Goal: Task Accomplishment & Management: Manage account settings

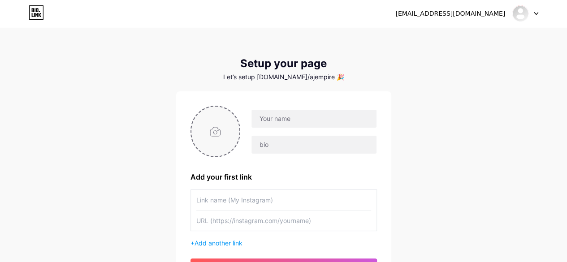
click at [225, 125] on input "file" at bounding box center [215, 132] width 48 height 50
type input "C:\fakepath\images.jpg"
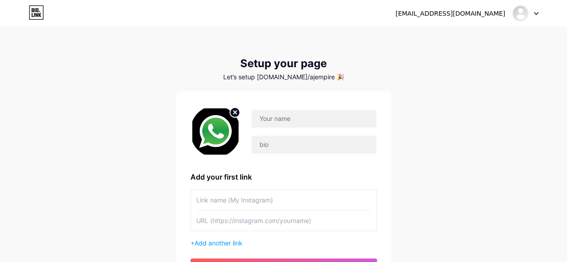
click at [235, 112] on icon at bounding box center [234, 112] width 3 height 3
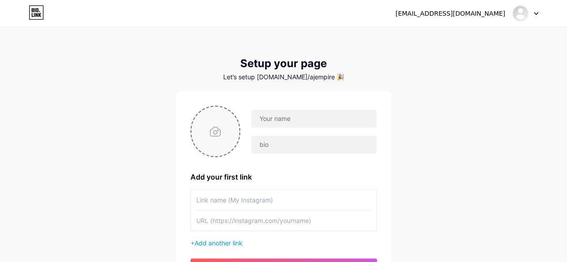
click at [209, 130] on input "file" at bounding box center [215, 132] width 48 height 50
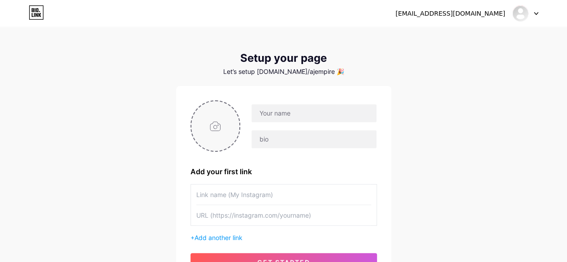
click at [228, 123] on input "file" at bounding box center [215, 126] width 48 height 50
type input "C:\fakepath\WhatsApp Image 2025-08-16 at 09.42.16_af7a9a2e.jpg"
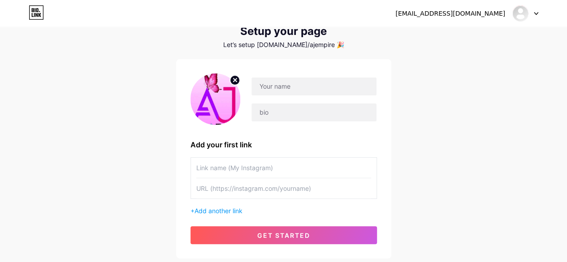
scroll to position [92, 0]
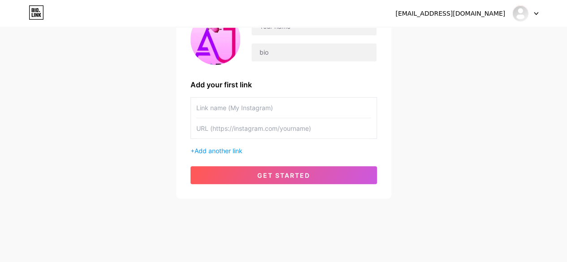
click at [235, 103] on input "text" at bounding box center [283, 108] width 175 height 20
click at [265, 103] on input "text" at bounding box center [283, 108] width 175 height 20
paste input "[URL][DOMAIN_NAME]"
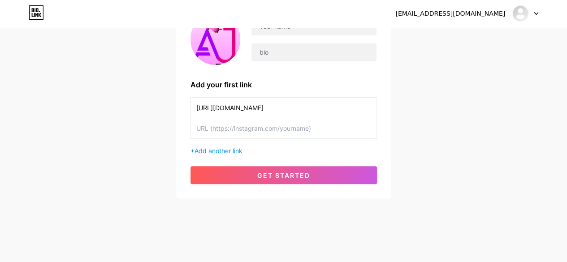
type input "[URL][DOMAIN_NAME]"
click at [256, 128] on input "text" at bounding box center [283, 128] width 175 height 20
click at [244, 131] on input "text" at bounding box center [283, 128] width 175 height 20
click at [222, 147] on span "Add another link" at bounding box center [218, 151] width 48 height 8
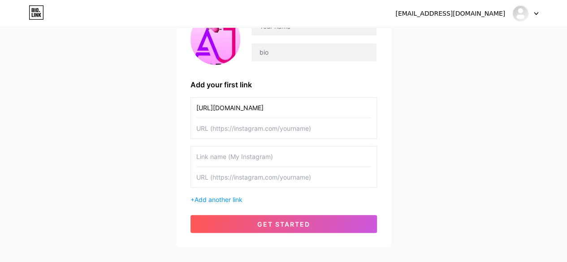
click at [253, 110] on input "[URL][DOMAIN_NAME]" at bounding box center [283, 108] width 175 height 20
click at [232, 132] on input "text" at bounding box center [283, 128] width 175 height 20
paste input "[URL][DOMAIN_NAME]"
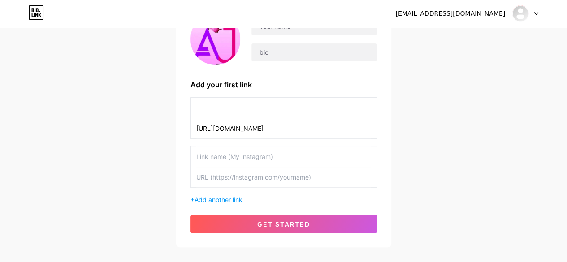
scroll to position [0, 125]
type input "[URL][DOMAIN_NAME]"
click at [235, 112] on input "text" at bounding box center [283, 108] width 175 height 20
type input "instagram"
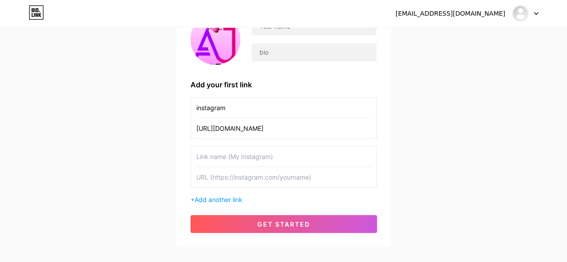
click at [220, 155] on input "text" at bounding box center [283, 156] width 175 height 20
type input "f"
type input "w"
click at [275, 178] on input "text" at bounding box center [283, 177] width 175 height 20
paste input "[URL][DOMAIN_NAME]"
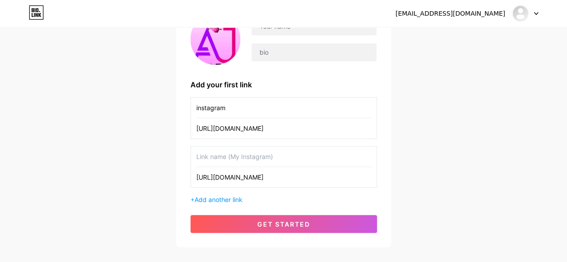
type input "[URL][DOMAIN_NAME]"
click at [260, 161] on input "text" at bounding box center [283, 156] width 175 height 20
type input "m"
type input "WhatsApp 1"
click at [211, 198] on span "Add another link" at bounding box center [218, 200] width 48 height 8
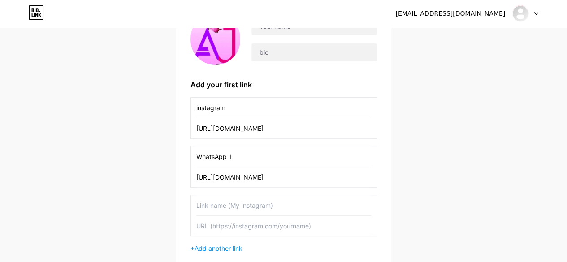
click at [213, 205] on input "text" at bounding box center [283, 205] width 175 height 20
click at [235, 160] on input "WhatsApp 1" at bounding box center [283, 156] width 175 height 20
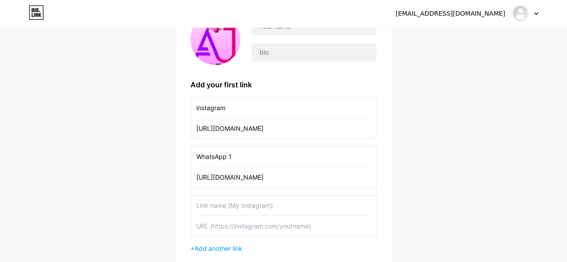
click at [222, 203] on input "text" at bounding box center [283, 205] width 175 height 20
paste input "WhatsApp 1"
type input "WhatsApp 2"
click at [229, 224] on input "text" at bounding box center [283, 226] width 175 height 20
paste input "[URL][DOMAIN_NAME]"
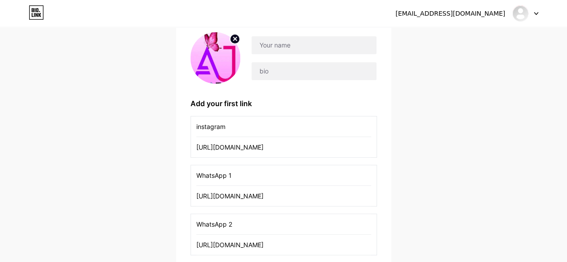
scroll to position [73, 0]
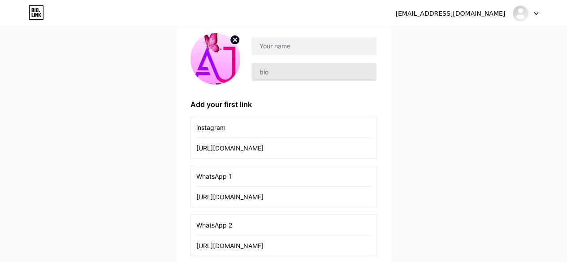
type input "[URL][DOMAIN_NAME]"
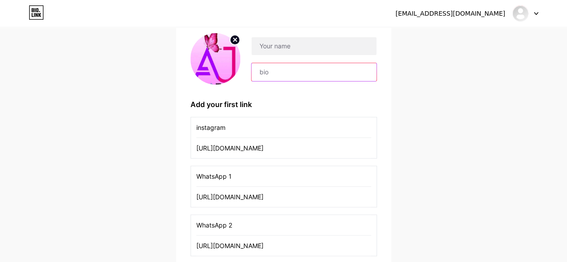
click at [305, 74] on input "text" at bounding box center [313, 72] width 125 height 18
click at [276, 64] on input "text" at bounding box center [313, 72] width 125 height 18
paste input "Step into AJ EMPIRE, your ultimate destination for top-notch nail accessories"
type input "Step into AJ EMPIRE, your ultimate destination for top-notch nail accessories"
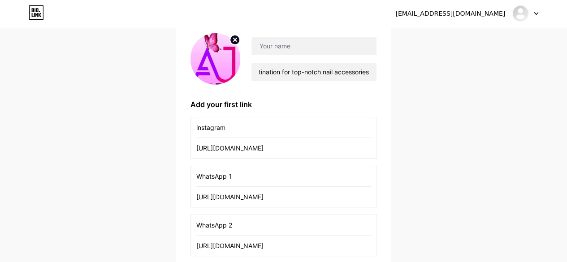
scroll to position [0, 0]
click at [263, 24] on div "samzan556@gmail.com Dashboard Logout" at bounding box center [283, 13] width 567 height 27
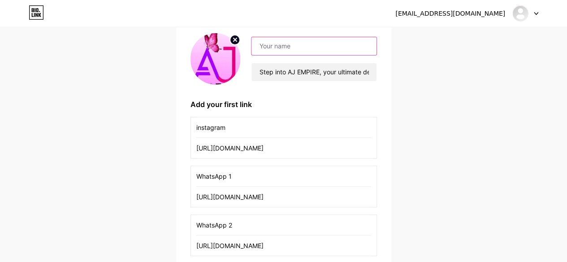
click at [267, 48] on input "text" at bounding box center [313, 46] width 125 height 18
type input "t"
type input "Ajthenailboss"
click at [417, 103] on div "samzan556@gmail.com Dashboard Logout Setup your page Let’s setup bio.link/ajemp…" at bounding box center [283, 135] width 567 height 417
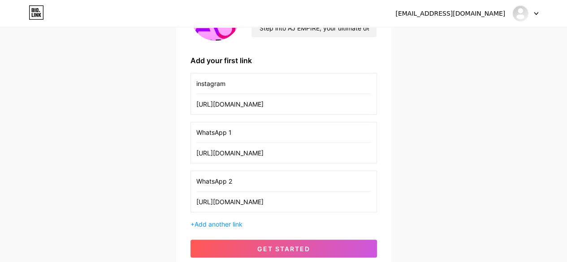
scroll to position [189, 0]
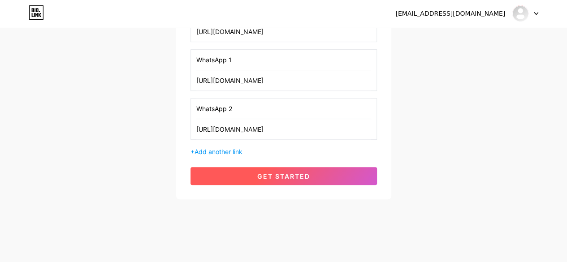
click at [288, 172] on span "get started" at bounding box center [283, 176] width 53 height 8
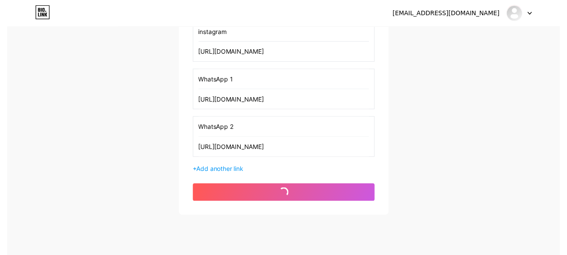
scroll to position [0, 0]
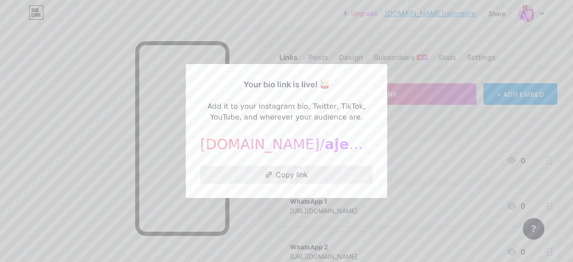
click at [258, 172] on button "Copy link" at bounding box center [286, 175] width 173 height 18
click at [400, 122] on div at bounding box center [286, 131] width 573 height 262
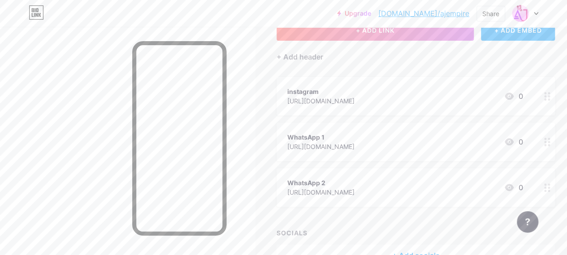
scroll to position [63, 0]
click at [549, 97] on icon at bounding box center [547, 97] width 6 height 9
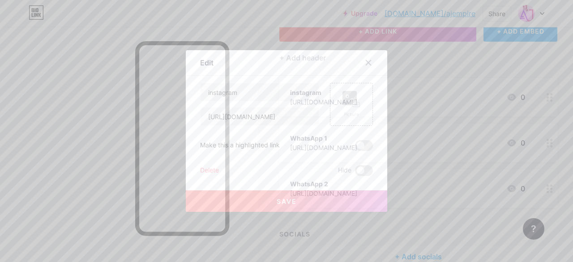
click at [527, 66] on div at bounding box center [286, 131] width 573 height 262
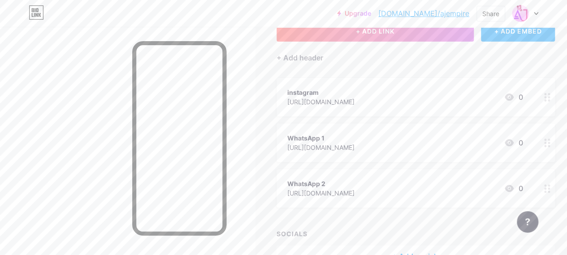
click at [433, 74] on div "+ ADD LINK + ADD EMBED + Add header instagram https://www.instagram.com/aj_empi…" at bounding box center [415, 143] width 278 height 247
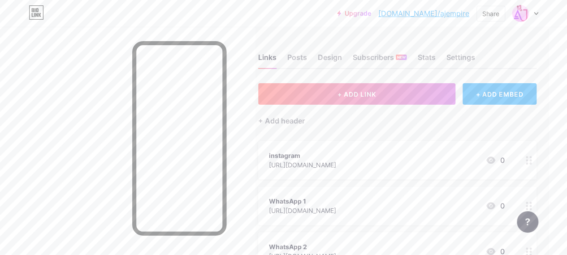
scroll to position [0, 19]
click at [323, 59] on div "Design" at bounding box center [329, 60] width 24 height 16
click at [294, 57] on div "Posts" at bounding box center [296, 60] width 20 height 16
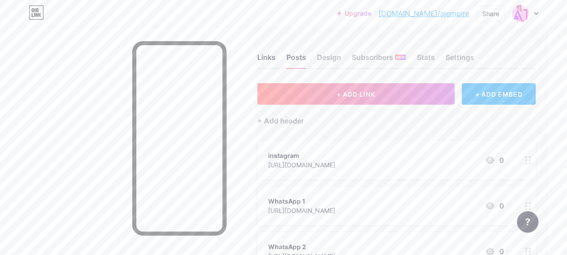
click at [436, 12] on link "[DOMAIN_NAME]/ajempire" at bounding box center [423, 13] width 91 height 11
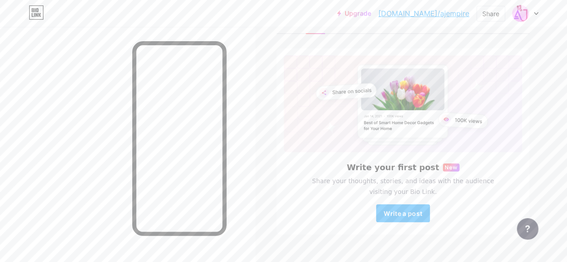
scroll to position [36, 0]
click at [397, 211] on span "Write a post" at bounding box center [402, 213] width 39 height 8
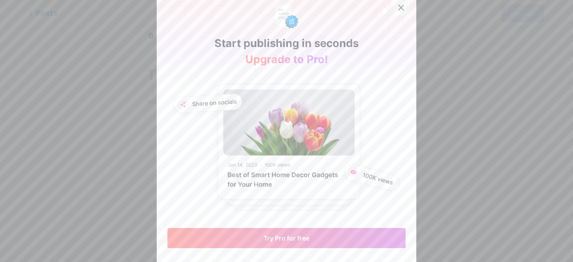
click at [398, 7] on icon at bounding box center [401, 7] width 7 height 7
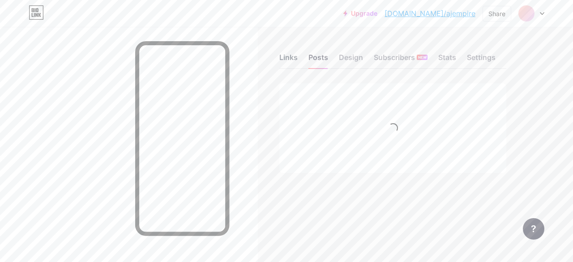
click at [284, 61] on div "Links" at bounding box center [288, 60] width 18 height 16
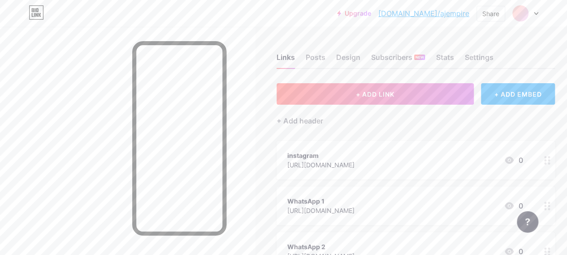
click at [354, 156] on div "instagram" at bounding box center [320, 155] width 67 height 9
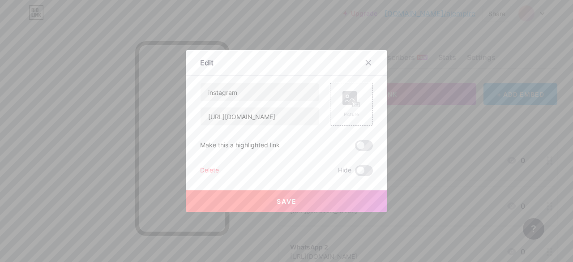
click at [406, 122] on div at bounding box center [286, 131] width 573 height 262
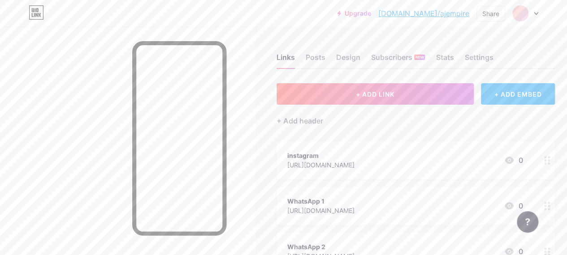
click at [343, 151] on div "instagram" at bounding box center [320, 155] width 67 height 9
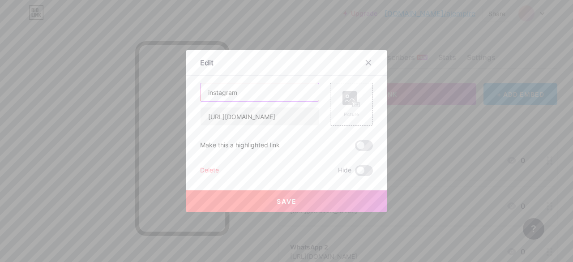
click at [246, 99] on input "instagram" at bounding box center [260, 92] width 118 height 18
type input "i"
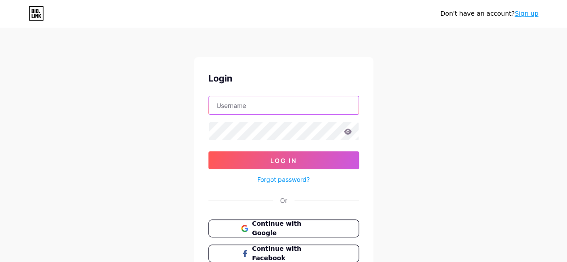
click at [249, 104] on input "text" at bounding box center [284, 105] width 150 height 18
type input "[EMAIL_ADDRESS][DOMAIN_NAME]"
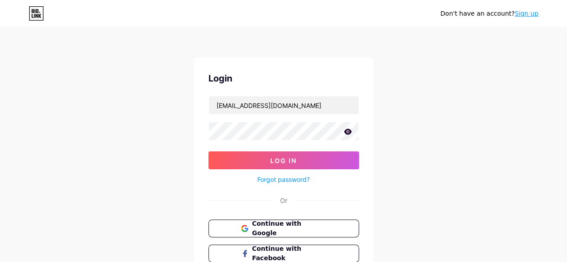
click at [346, 130] on icon at bounding box center [348, 132] width 8 height 6
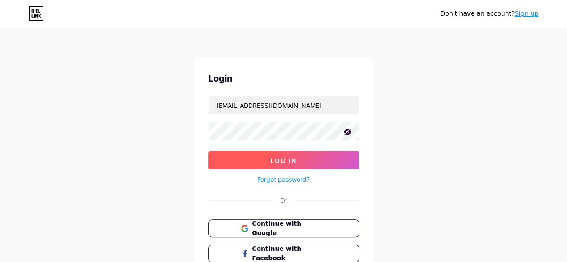
click at [322, 163] on button "Log In" at bounding box center [283, 160] width 150 height 18
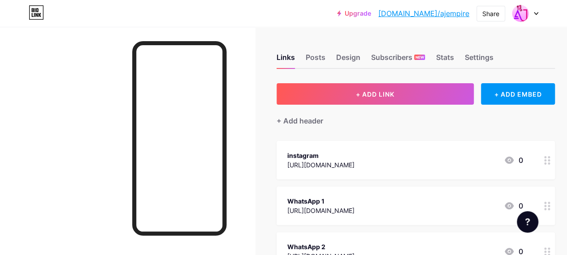
click at [328, 149] on div "instagram [URL][DOMAIN_NAME] 0" at bounding box center [415, 160] width 278 height 39
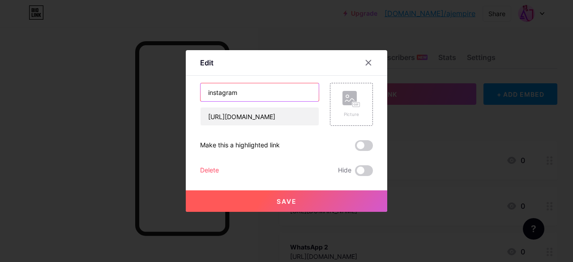
click at [276, 98] on input "instagram" at bounding box center [260, 92] width 118 height 18
paste input "Our instagram ( for product display)"
type input "Our instagram ( for product display)"
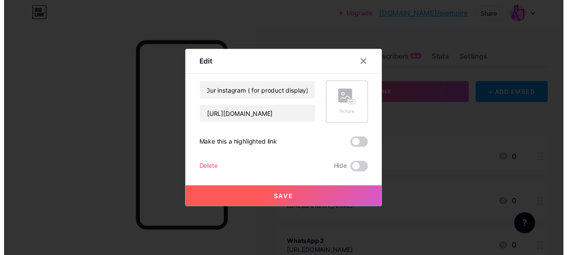
scroll to position [0, 0]
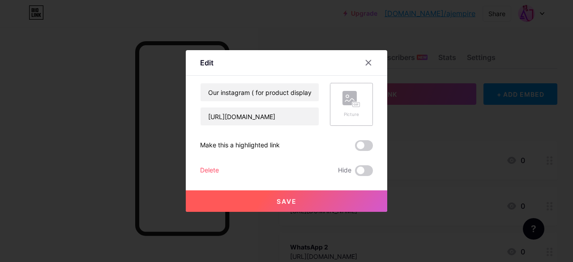
click at [356, 107] on rect at bounding box center [357, 104] width 8 height 5
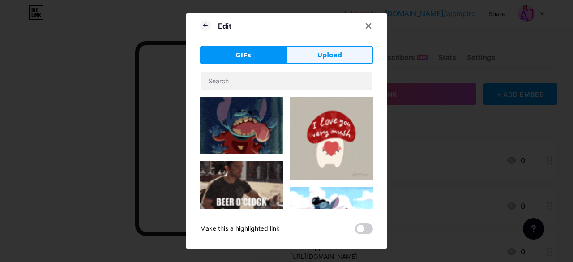
click at [321, 53] on span "Upload" at bounding box center [330, 55] width 25 height 9
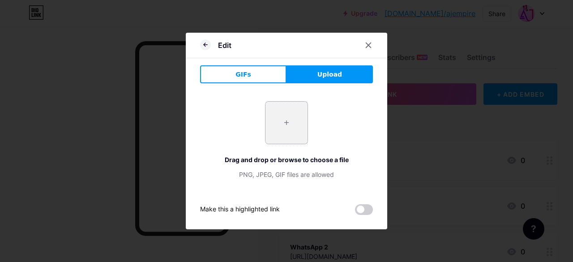
click at [290, 117] on input "file" at bounding box center [287, 123] width 42 height 42
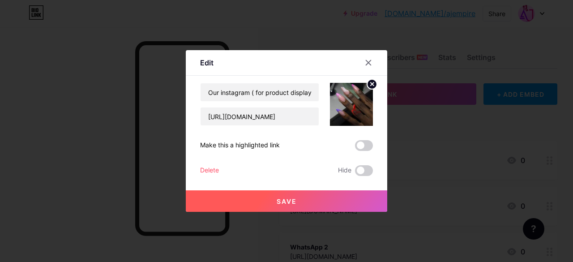
click at [301, 198] on button "Save" at bounding box center [287, 200] width 202 height 21
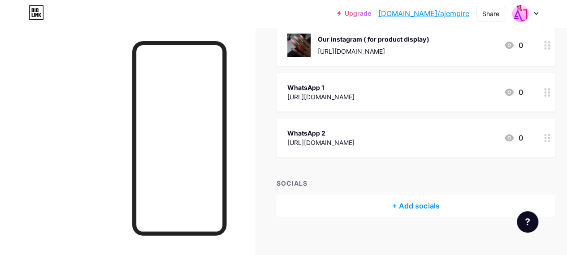
scroll to position [117, 0]
click at [460, 87] on div "WhatsApp 1 [URL][DOMAIN_NAME] 0" at bounding box center [404, 91] width 235 height 21
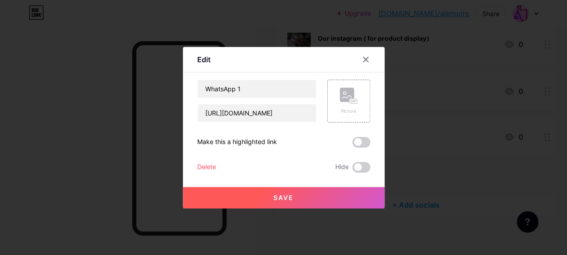
scroll to position [116, 0]
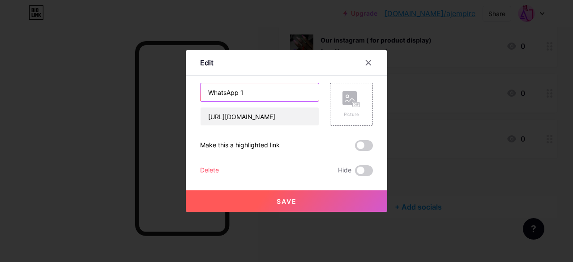
click at [275, 90] on input "WhatsApp 1" at bounding box center [260, 92] width 118 height 18
drag, startPoint x: 252, startPoint y: 93, endPoint x: 236, endPoint y: 92, distance: 16.6
click at [236, 92] on input "WhatsApp first" at bounding box center [260, 92] width 118 height 18
click at [201, 92] on input "WhatsApp first" at bounding box center [260, 92] width 118 height 18
paste input "first"
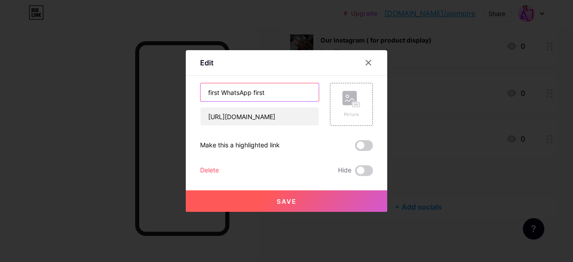
click at [268, 93] on input "first WhatsApp first" at bounding box center [260, 92] width 118 height 18
type input "first WhatsApp"
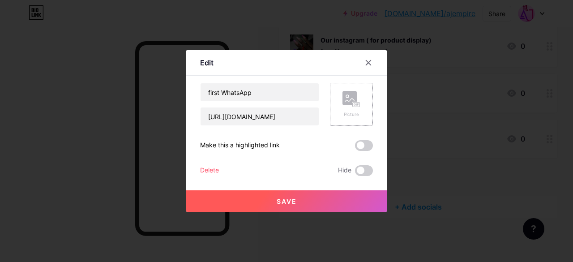
click at [348, 109] on div "Picture" at bounding box center [352, 104] width 18 height 27
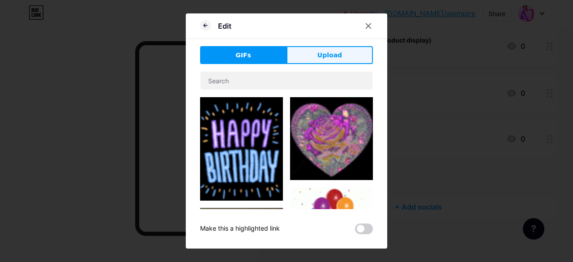
click at [317, 50] on button "Upload" at bounding box center [330, 55] width 86 height 18
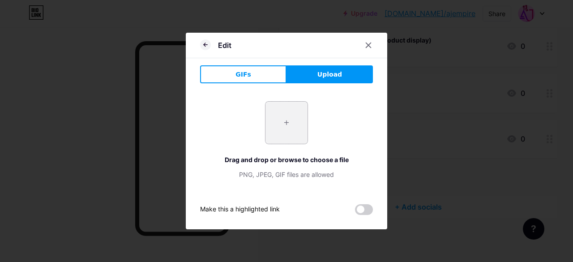
click at [282, 119] on input "file" at bounding box center [287, 123] width 42 height 42
type input "C:\fakepath\images.jpg"
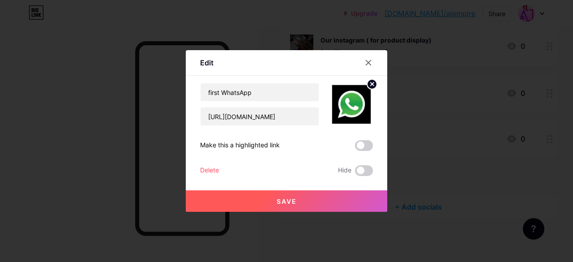
click at [313, 197] on button "Save" at bounding box center [287, 200] width 202 height 21
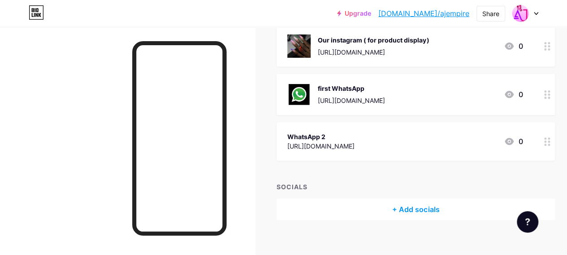
click at [427, 138] on div "WhatsApp 2 [URL][DOMAIN_NAME] 0" at bounding box center [404, 141] width 235 height 21
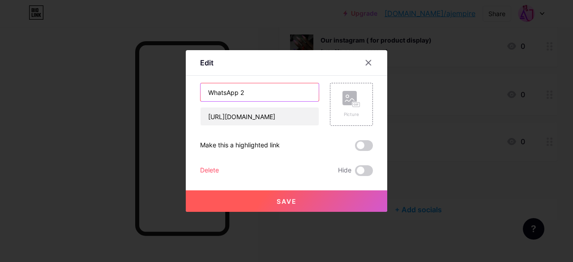
click at [272, 101] on input "WhatsApp 2" at bounding box center [260, 92] width 118 height 18
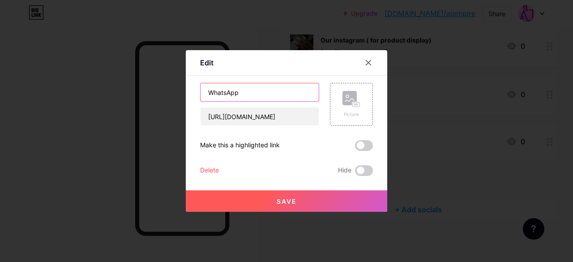
click at [206, 90] on input "WhatsApp" at bounding box center [260, 92] width 118 height 18
click at [254, 96] on input "WhatsApp" at bounding box center [260, 92] width 118 height 18
type input "WhatsApp B"
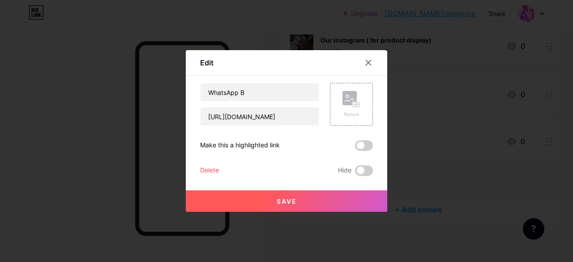
click at [168, 98] on div at bounding box center [286, 131] width 573 height 262
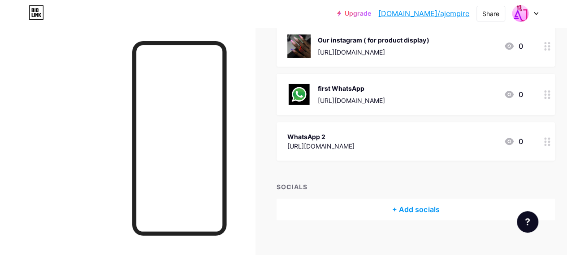
click at [354, 138] on div "WhatsApp 2" at bounding box center [320, 136] width 67 height 9
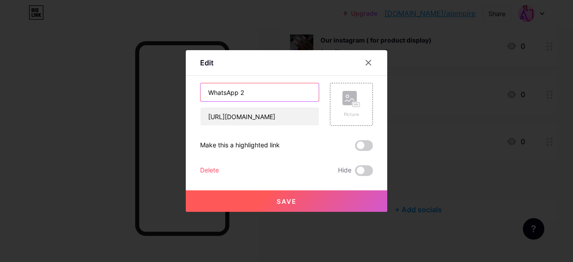
click at [257, 94] on input "WhatsApp 2" at bounding box center [260, 92] width 118 height 18
type input "WhatsApp B"
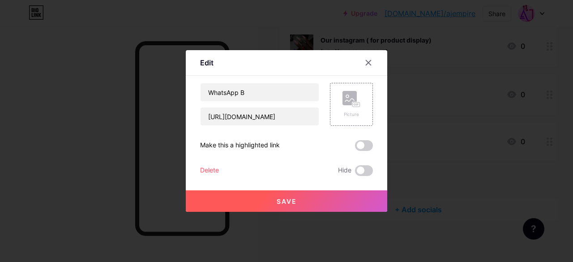
click at [311, 204] on button "Save" at bounding box center [287, 200] width 202 height 21
click at [350, 95] on rect at bounding box center [350, 98] width 14 height 14
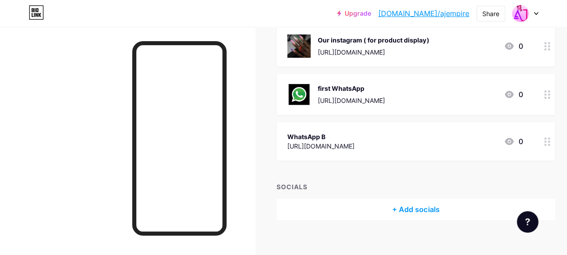
click at [372, 97] on div "[URL][DOMAIN_NAME]" at bounding box center [351, 100] width 67 height 9
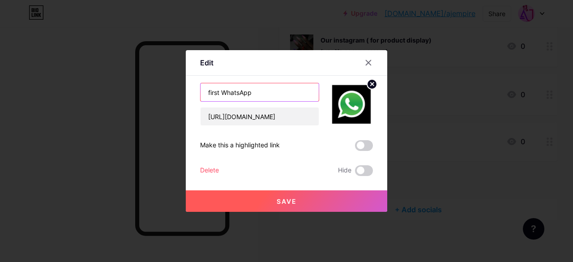
click at [270, 95] on input "first WhatsApp" at bounding box center [260, 92] width 118 height 18
click at [216, 93] on input "first WhatsApp" at bounding box center [260, 92] width 118 height 18
click at [241, 94] on input "WhatsApp" at bounding box center [260, 92] width 118 height 18
type input "WhatsApp A"
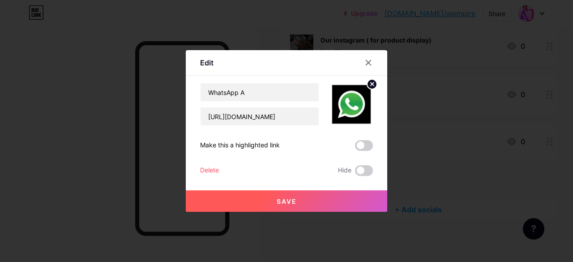
click at [299, 200] on button "Save" at bounding box center [287, 200] width 202 height 21
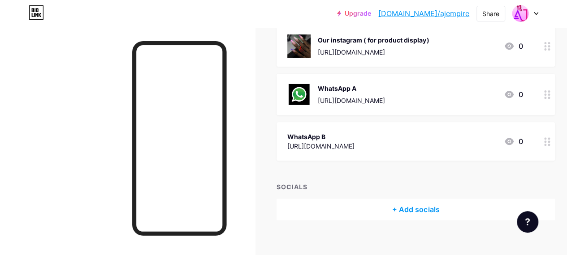
click at [477, 145] on div "WhatsApp B [URL][DOMAIN_NAME] 0" at bounding box center [404, 141] width 235 height 21
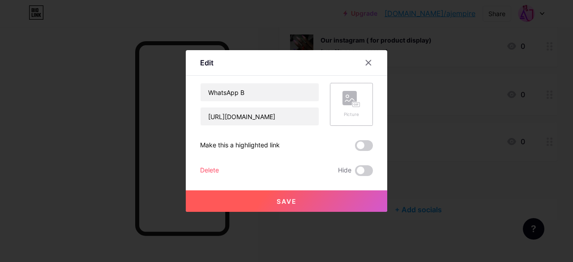
click at [356, 104] on rect at bounding box center [356, 105] width 7 height 4
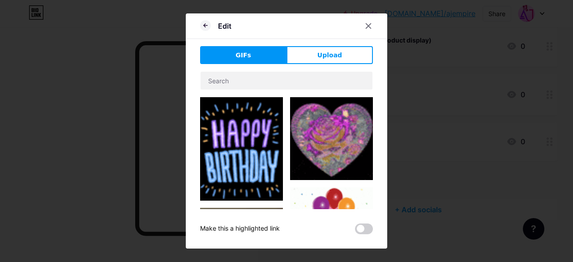
click at [298, 48] on button "Upload" at bounding box center [330, 55] width 86 height 18
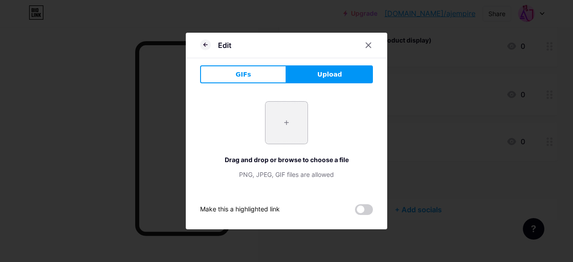
click at [288, 111] on input "file" at bounding box center [287, 123] width 42 height 42
type input "C:\fakepath\images.jpg"
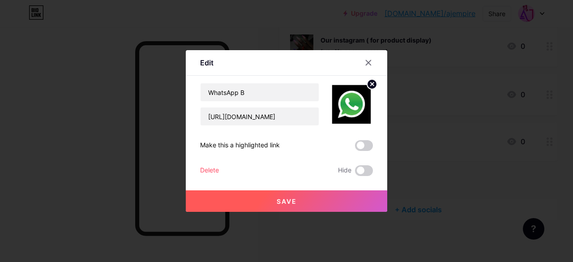
click at [251, 204] on button "Save" at bounding box center [287, 200] width 202 height 21
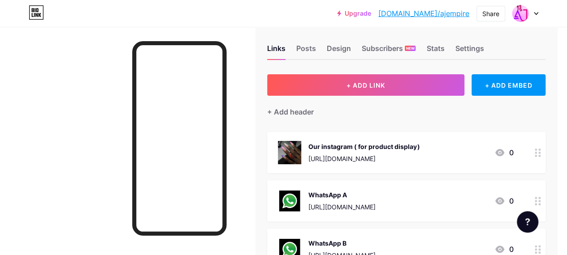
scroll to position [4, 9]
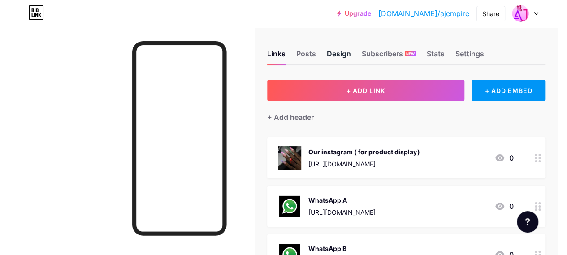
click at [341, 53] on div "Design" at bounding box center [339, 56] width 24 height 16
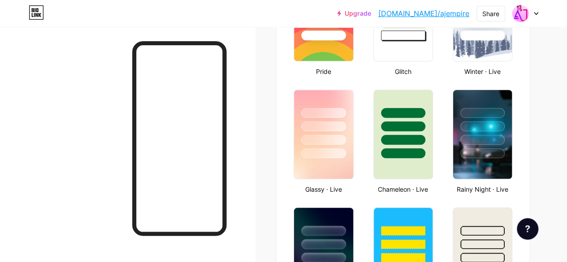
scroll to position [413, 0]
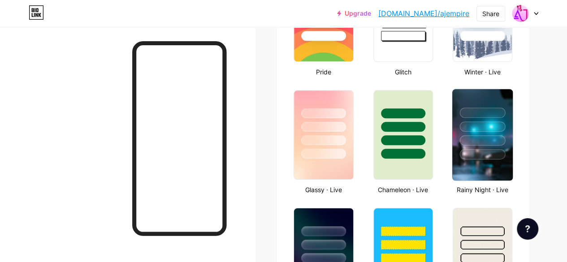
click at [469, 95] on div at bounding box center [482, 124] width 60 height 70
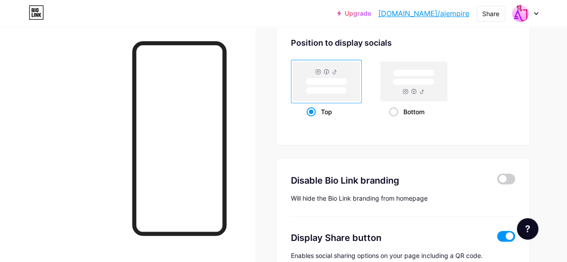
scroll to position [1203, 0]
click at [395, 110] on span at bounding box center [393, 111] width 9 height 9
click at [395, 120] on input "Bottom" at bounding box center [392, 123] width 6 height 6
radio input "true"
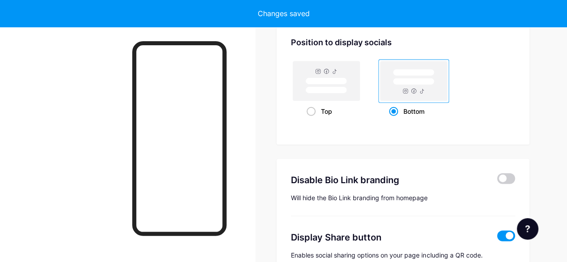
drag, startPoint x: 404, startPoint y: 83, endPoint x: 403, endPoint y: 77, distance: 6.4
click at [403, 77] on icon at bounding box center [413, 81] width 71 height 44
click at [395, 120] on input "Bottom" at bounding box center [392, 123] width 6 height 6
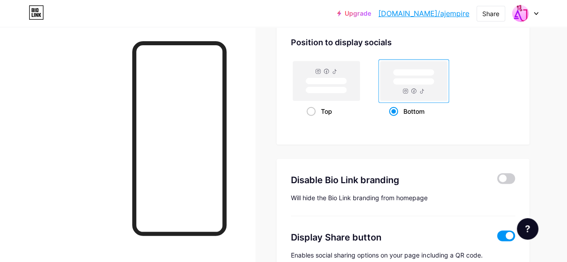
scroll to position [1259, 0]
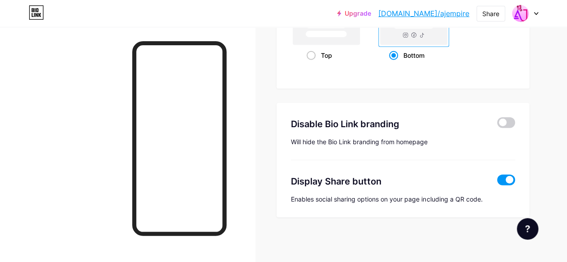
click at [507, 179] on span at bounding box center [506, 180] width 18 height 11
click at [497, 182] on input "checkbox" at bounding box center [497, 182] width 0 height 0
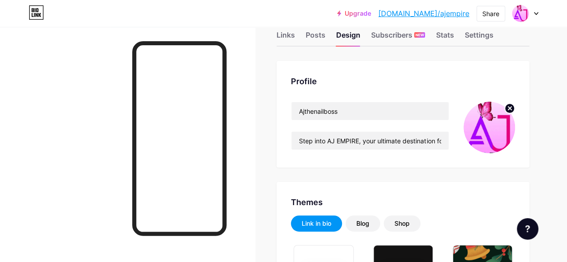
scroll to position [22, 0]
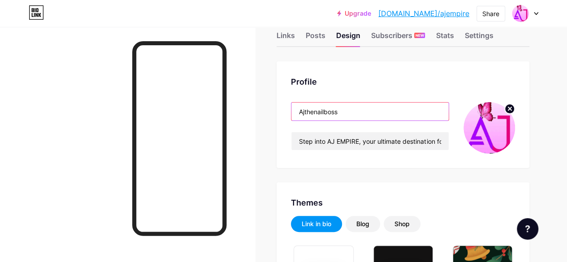
click at [308, 112] on input "Ajthenailboss" at bounding box center [369, 112] width 157 height 18
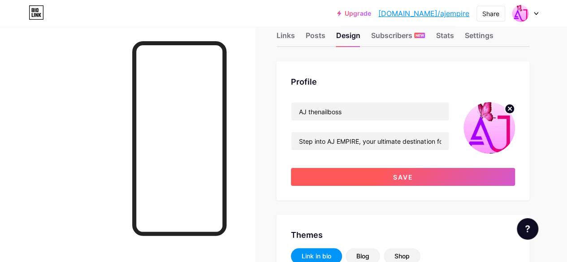
click at [373, 175] on button "Save" at bounding box center [403, 177] width 224 height 18
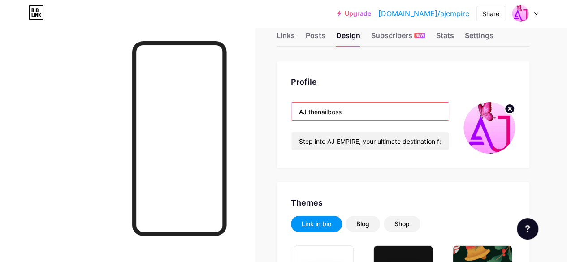
click at [320, 112] on input "AJ thenailboss" at bounding box center [369, 112] width 157 height 18
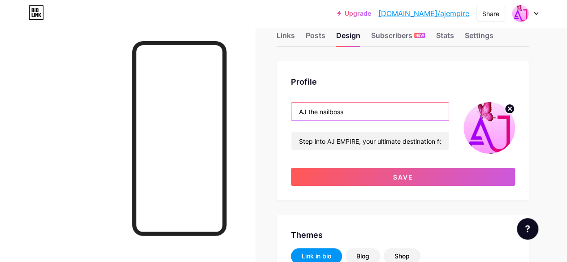
click at [314, 112] on input "AJ the nailboss" at bounding box center [369, 112] width 157 height 18
click at [326, 112] on input "AJ The nailboss" at bounding box center [369, 112] width 157 height 18
click at [336, 111] on input "AJ The Nailboss" at bounding box center [369, 112] width 157 height 18
click at [340, 113] on input "AJ The Nail boss" at bounding box center [369, 112] width 157 height 18
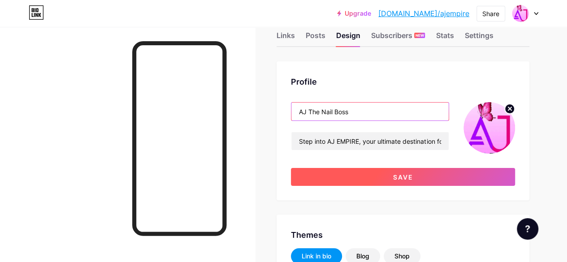
type input "AJ The Nail Boss"
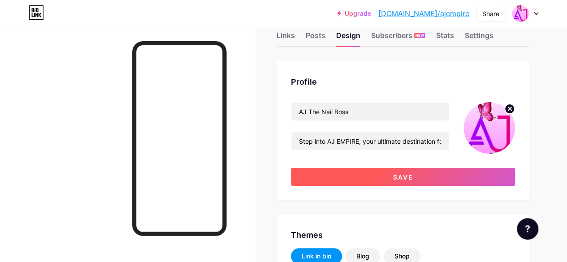
click at [328, 173] on button "Save" at bounding box center [403, 177] width 224 height 18
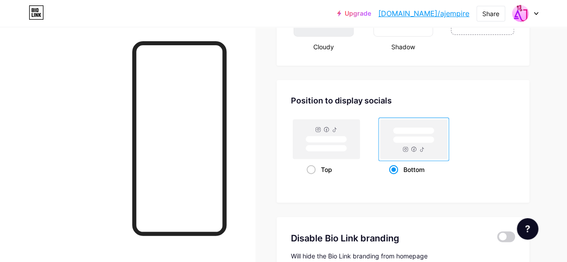
scroll to position [1144, 0]
click at [336, 141] on rect at bounding box center [325, 140] width 41 height 7
click at [312, 178] on input "Top" at bounding box center [309, 181] width 6 height 6
radio input "true"
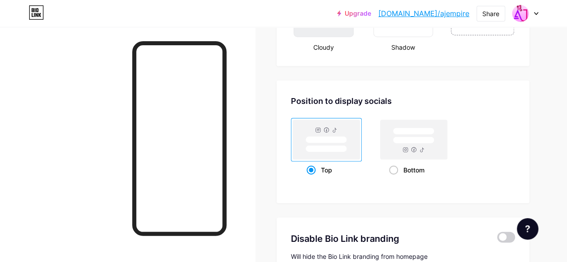
click at [319, 142] on rect at bounding box center [325, 140] width 41 height 7
click at [312, 178] on input "Top" at bounding box center [309, 181] width 6 height 6
drag, startPoint x: 319, startPoint y: 142, endPoint x: 286, endPoint y: 173, distance: 45.6
click at [286, 173] on div "Position to display socials Top Bottom" at bounding box center [402, 142] width 253 height 123
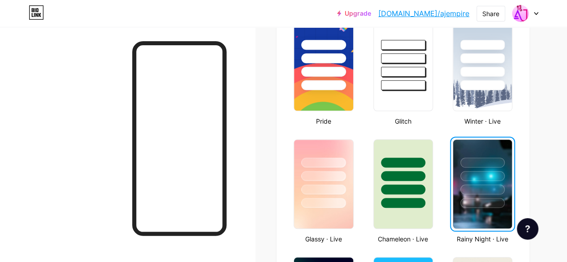
scroll to position [0, 0]
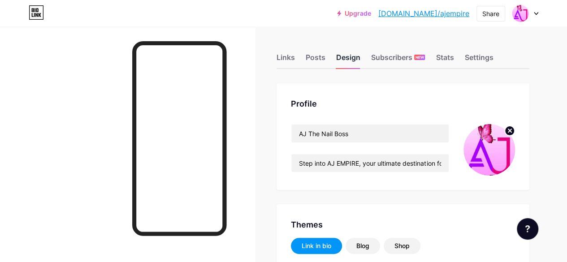
click at [353, 57] on div "Design" at bounding box center [348, 60] width 24 height 16
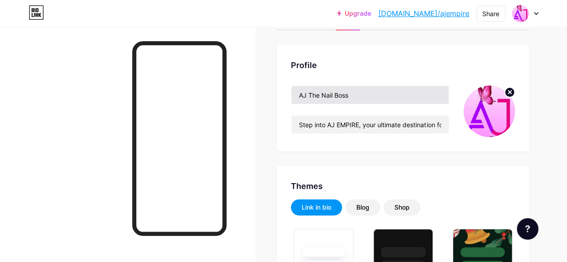
scroll to position [39, 0]
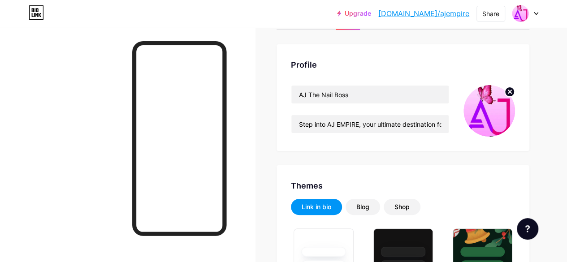
click at [322, 206] on div "Link in bio" at bounding box center [316, 206] width 30 height 9
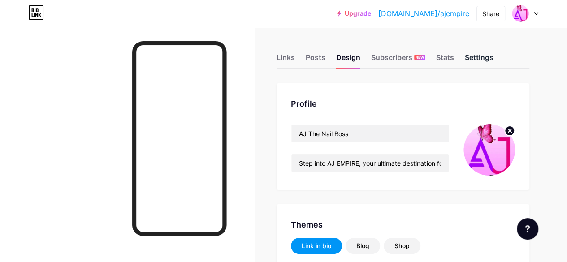
click at [476, 55] on div "Settings" at bounding box center [478, 60] width 29 height 16
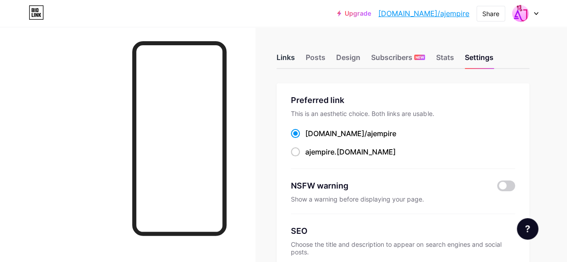
click at [280, 59] on div "Links" at bounding box center [285, 60] width 18 height 16
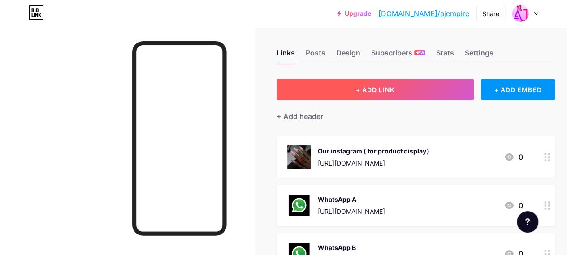
scroll to position [1, 0]
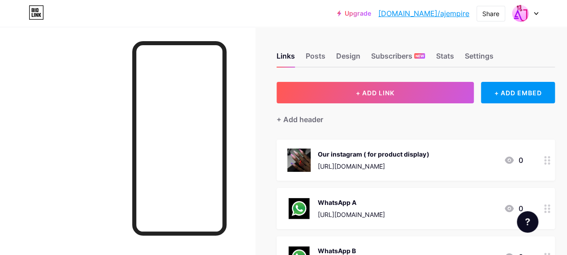
click at [420, 189] on div "WhatsApp A [URL][DOMAIN_NAME] 0" at bounding box center [415, 208] width 278 height 41
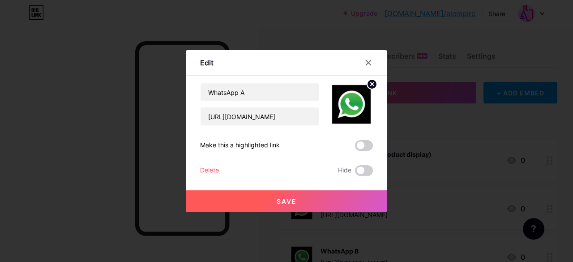
drag, startPoint x: 339, startPoint y: 46, endPoint x: 332, endPoint y: 22, distance: 24.6
click at [332, 22] on div at bounding box center [286, 131] width 573 height 262
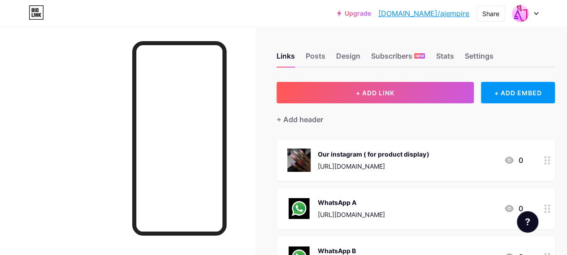
click at [332, 22] on div "Upgrade [DOMAIN_NAME]/ajempi... [DOMAIN_NAME]/ajempire Share Switch accounts AJ…" at bounding box center [283, 13] width 567 height 27
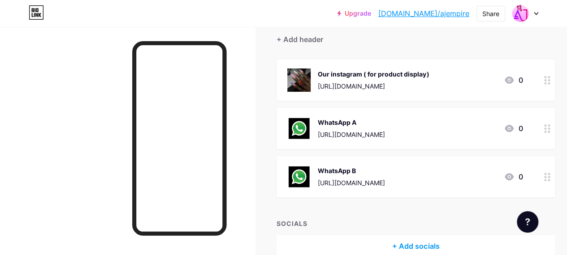
scroll to position [128, 0]
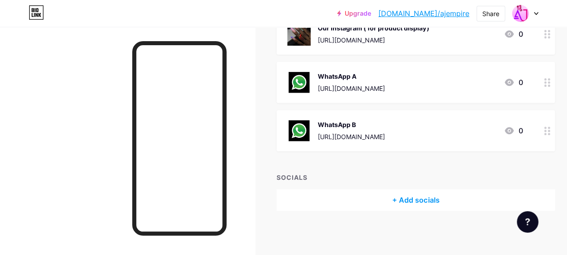
click at [417, 200] on div "+ Add socials" at bounding box center [415, 199] width 278 height 21
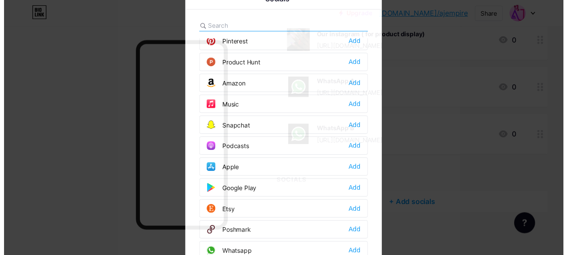
scroll to position [590, 0]
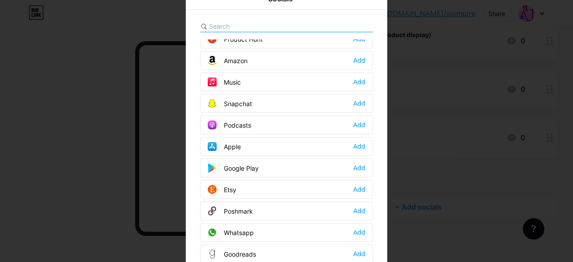
click at [324, 223] on div "Whatsapp Add" at bounding box center [286, 232] width 173 height 19
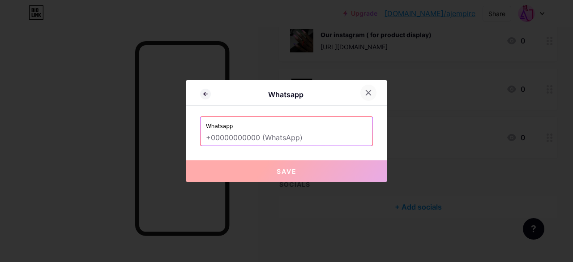
click at [365, 92] on icon at bounding box center [368, 92] width 7 height 7
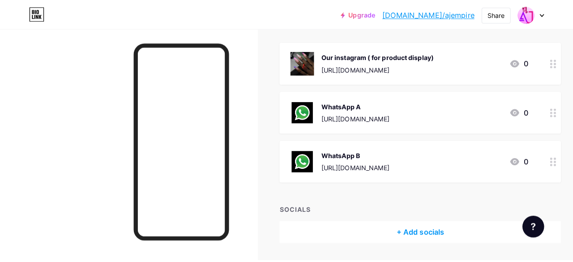
scroll to position [101, 0]
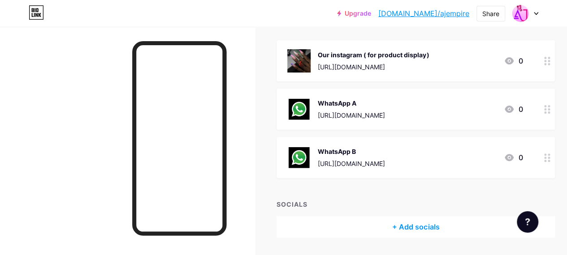
click at [407, 225] on div "+ Add socials" at bounding box center [415, 226] width 278 height 21
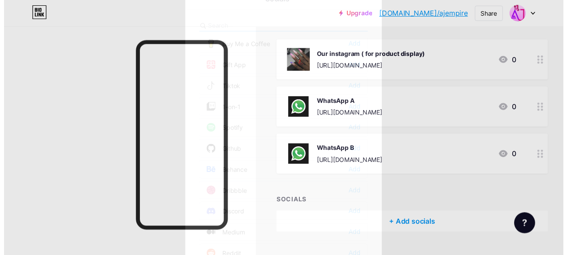
scroll to position [110, 0]
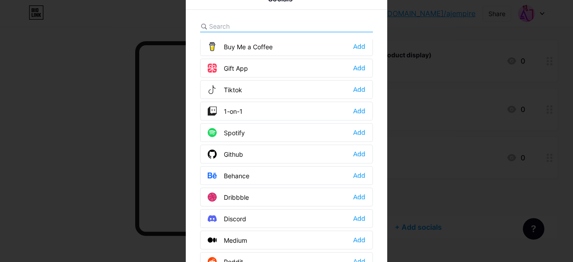
click at [248, 85] on div "Tiktok Add" at bounding box center [286, 89] width 173 height 19
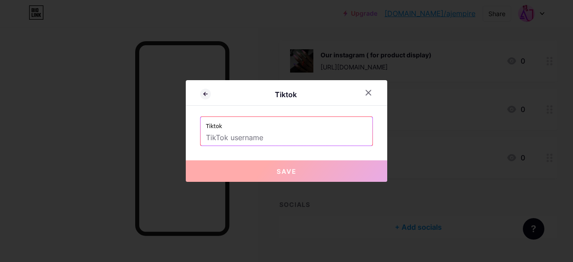
click at [268, 140] on input "text" at bounding box center [286, 137] width 161 height 15
type input "A"
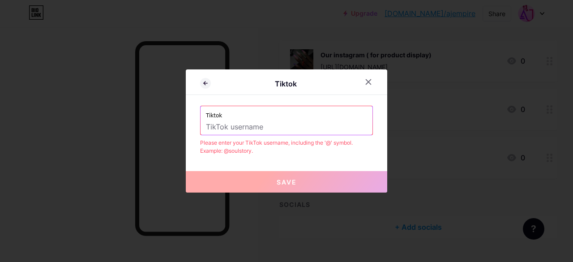
type input "a"
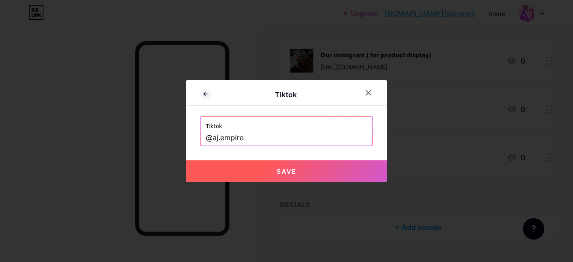
click at [284, 168] on span "Save" at bounding box center [287, 172] width 20 height 8
type input "[URL][DOMAIN_NAME][DOMAIN_NAME]"
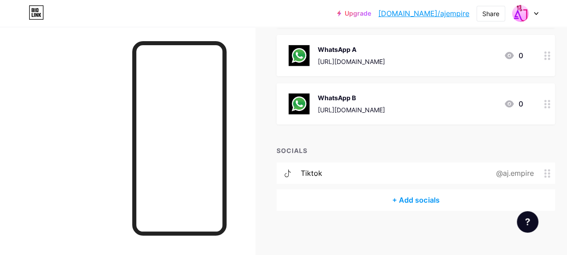
click at [390, 198] on div "+ Add socials" at bounding box center [415, 199] width 278 height 21
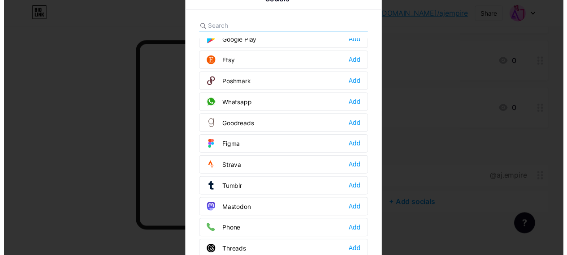
scroll to position [699, 0]
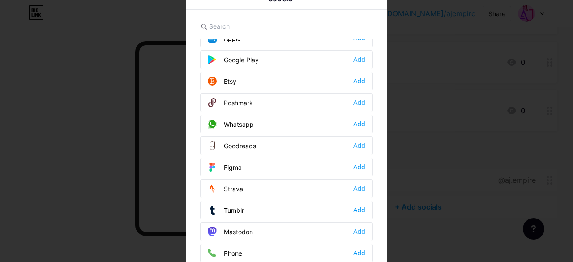
click at [277, 115] on div "Whatsapp Add" at bounding box center [286, 124] width 173 height 19
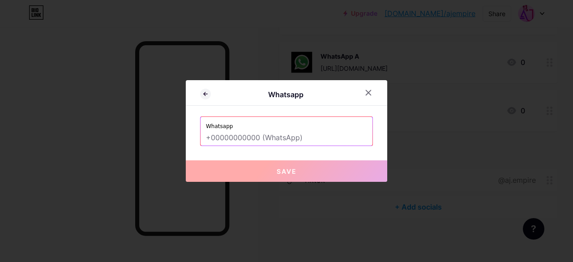
click at [273, 135] on input "text" at bounding box center [286, 137] width 161 height 15
click at [224, 138] on input "text" at bounding box center [286, 137] width 161 height 15
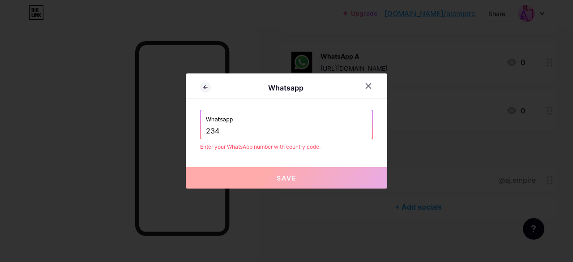
paste input "9061348391"
click at [201, 132] on div "Whatsapp [PHONE_NUMBER]" at bounding box center [287, 124] width 172 height 29
click at [206, 129] on input "2349061348391" at bounding box center [286, 131] width 161 height 15
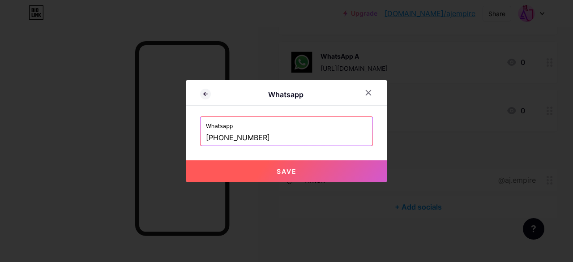
click at [267, 174] on button "Save" at bounding box center [287, 170] width 202 height 21
type input "[URL][DOMAIN_NAME][PHONE_NUMBER]"
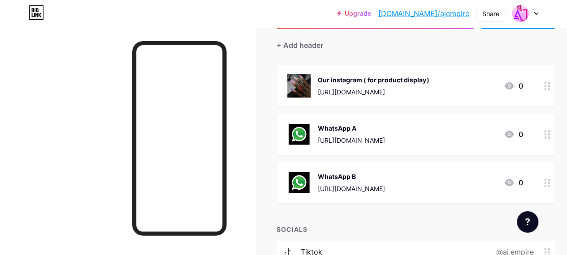
scroll to position [71, 0]
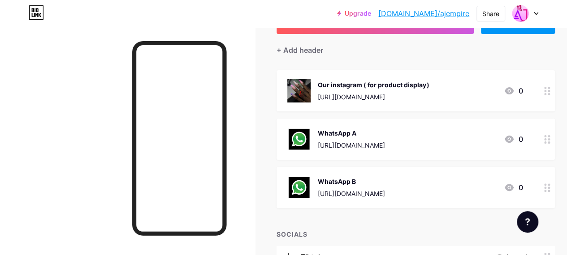
drag, startPoint x: 396, startPoint y: 202, endPoint x: 264, endPoint y: 81, distance: 179.4
click at [264, 81] on div "Links Posts Design Subscribers NEW Stats Settings + ADD LINK + ADD EMBED + Add …" at bounding box center [296, 161] width 592 height 410
click at [290, 49] on div "+ Add header" at bounding box center [299, 50] width 47 height 11
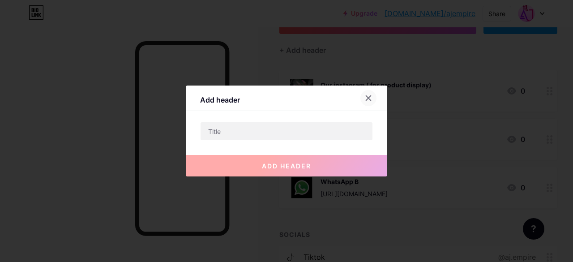
click at [365, 95] on icon at bounding box center [368, 98] width 7 height 7
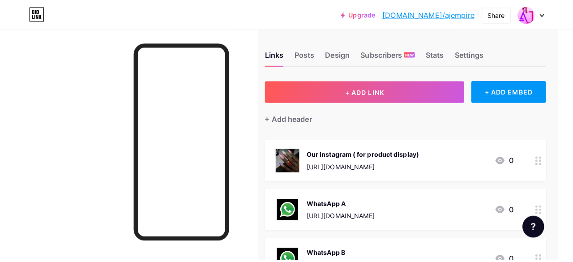
scroll to position [3, 15]
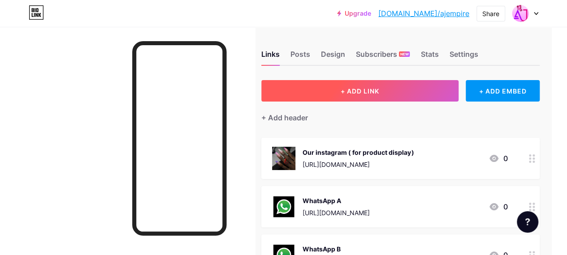
click at [363, 88] on span "+ ADD LINK" at bounding box center [359, 91] width 39 height 8
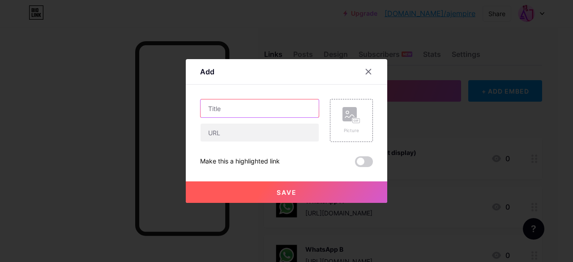
click at [275, 108] on input "text" at bounding box center [260, 108] width 118 height 18
paste input "Book Your 30-minute Paid Call: Expert Guidance on Launching Your Nail Tech Busi…"
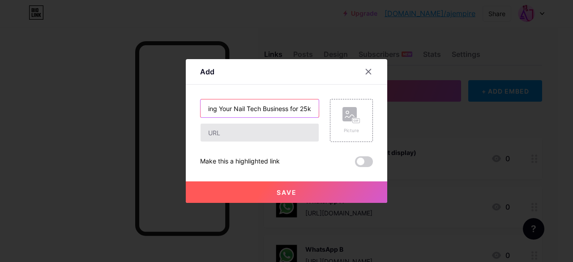
type input "Book Your 30-minute Paid Call: Expert Guidance on Launching Your Nail Tech Busi…"
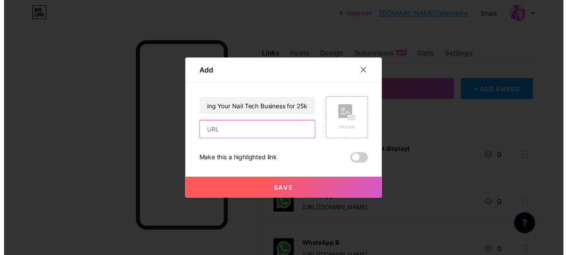
scroll to position [0, 0]
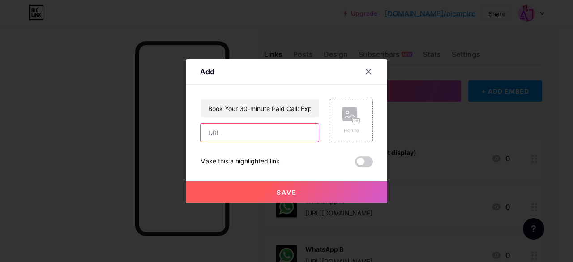
click at [255, 134] on input "text" at bounding box center [260, 133] width 118 height 18
type input "[URL][DOMAIN_NAME]"
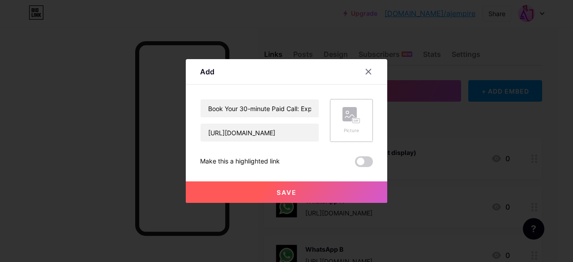
click at [343, 112] on rect at bounding box center [350, 114] width 14 height 14
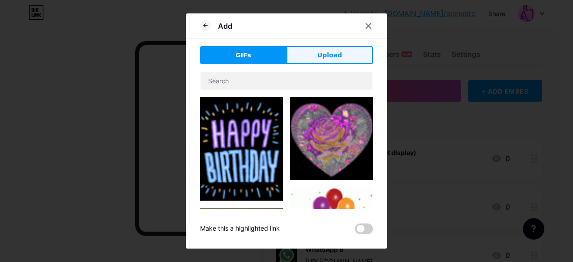
click at [311, 56] on button "Upload" at bounding box center [330, 55] width 86 height 18
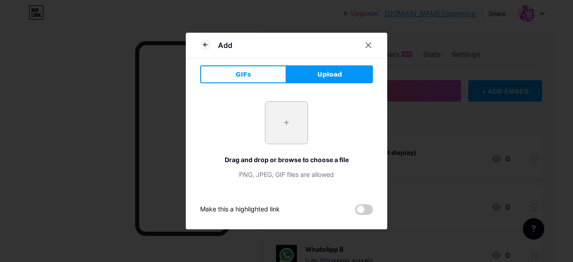
click at [287, 118] on input "file" at bounding box center [287, 123] width 42 height 42
type input "C:\fakepath\call.png"
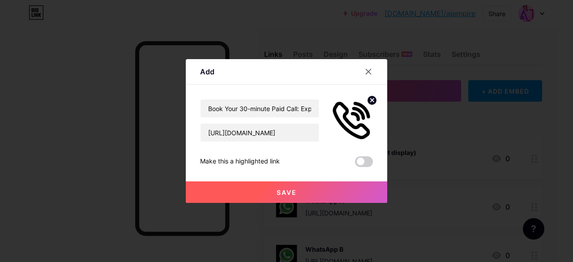
click at [341, 197] on button "Save" at bounding box center [287, 191] width 202 height 21
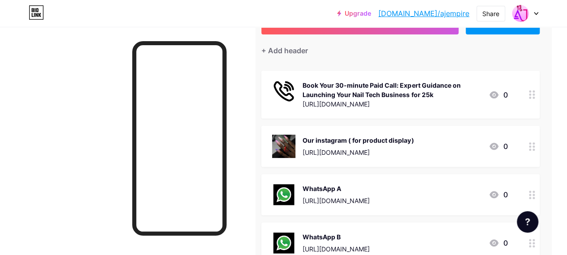
scroll to position [71, 15]
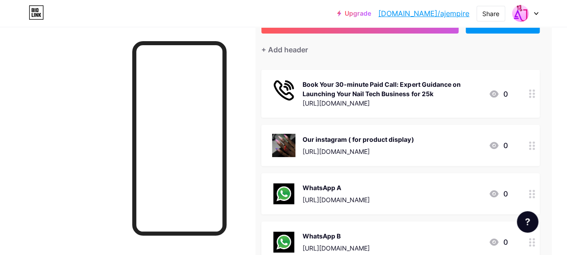
drag, startPoint x: 469, startPoint y: 88, endPoint x: 521, endPoint y: 93, distance: 52.6
click at [521, 93] on div "Book Your 30-minute Paid Call: Expert Guidance on Launching Your Nail Tech Busi…" at bounding box center [400, 94] width 278 height 48
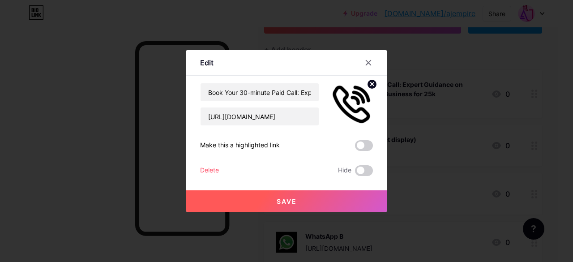
click at [521, 93] on div at bounding box center [286, 131] width 573 height 262
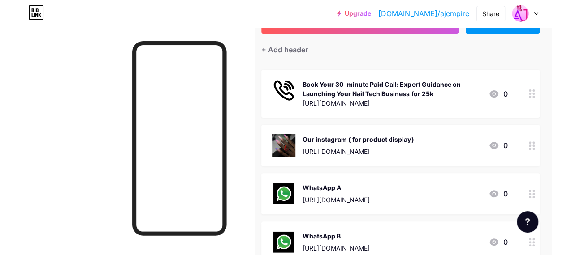
click at [481, 88] on div "Book Your 30-minute Paid Call: Expert Guidance on Launching Your Nail Tech Busi…" at bounding box center [391, 89] width 179 height 19
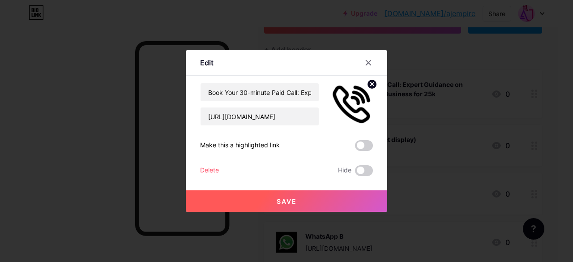
click at [482, 88] on div at bounding box center [286, 131] width 573 height 262
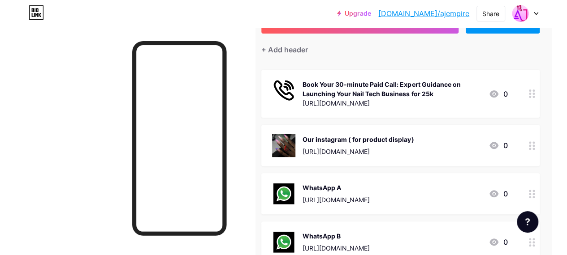
click at [481, 88] on div "Book Your 30-minute Paid Call: Expert Guidance on Launching Your Nail Tech Busi…" at bounding box center [391, 89] width 179 height 19
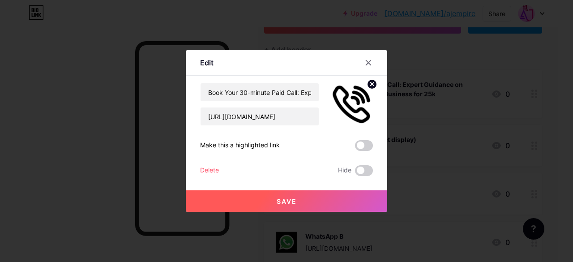
click at [482, 88] on div at bounding box center [286, 131] width 573 height 262
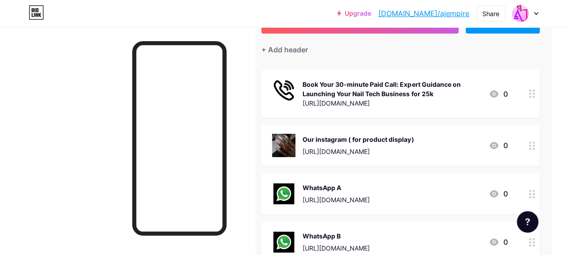
click at [531, 96] on circle at bounding box center [530, 97] width 2 height 2
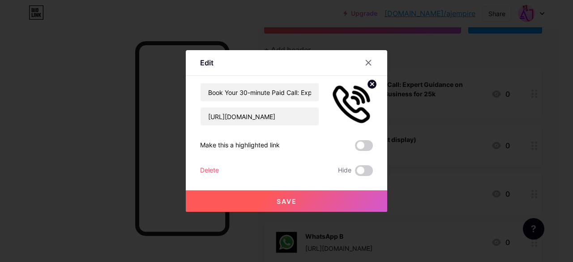
click at [532, 95] on div at bounding box center [286, 131] width 573 height 262
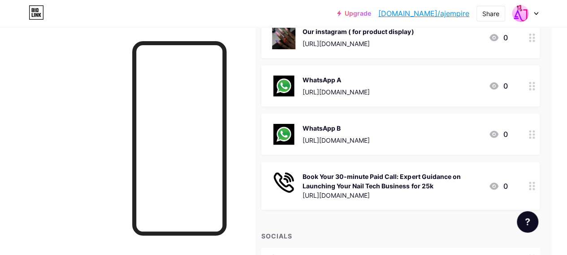
scroll to position [0, 15]
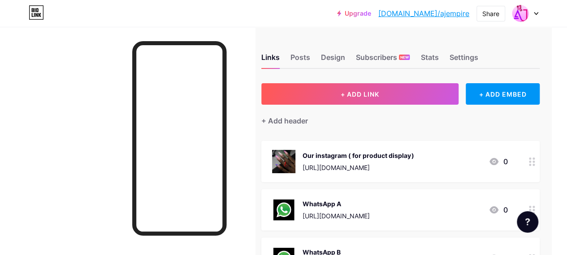
click at [539, 15] on div "Upgrade [DOMAIN_NAME]/ajempi... [DOMAIN_NAME]/ajempire Share Switch accounts AJ…" at bounding box center [283, 13] width 567 height 16
click at [535, 11] on div at bounding box center [525, 13] width 26 height 16
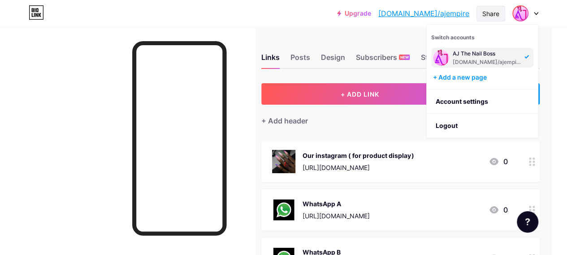
click at [490, 12] on div "Share" at bounding box center [490, 13] width 17 height 9
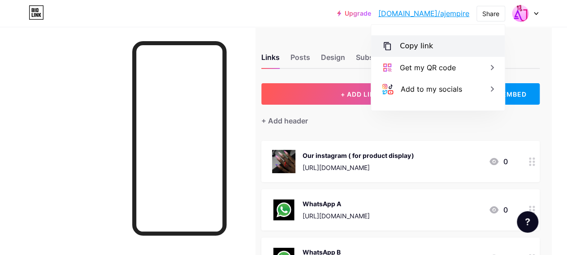
click at [425, 49] on div "Copy link" at bounding box center [416, 46] width 33 height 11
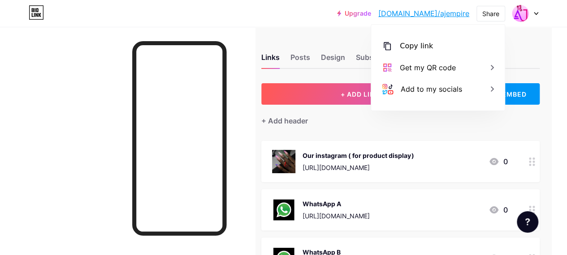
click at [323, 201] on div "WhatsApp A" at bounding box center [335, 203] width 67 height 9
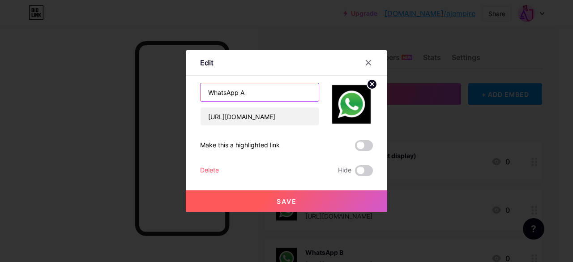
click at [215, 94] on input "WhatsApp A" at bounding box center [260, 92] width 118 height 18
type input "Chat WhatsApp A"
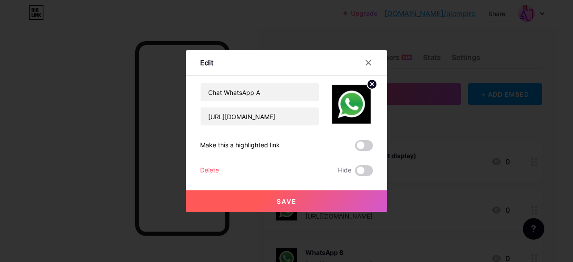
click at [325, 201] on button "Save" at bounding box center [287, 200] width 202 height 21
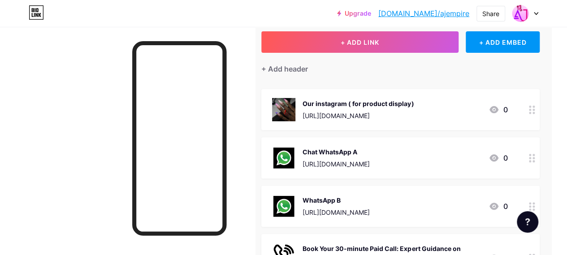
scroll to position [54, 15]
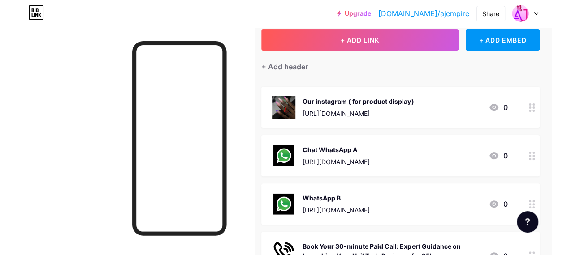
click at [453, 202] on div "WhatsApp B [URL][DOMAIN_NAME] 0" at bounding box center [389, 204] width 235 height 23
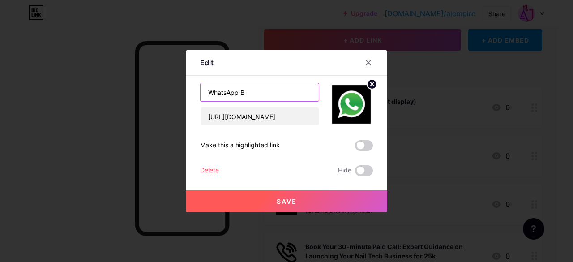
click at [204, 93] on input "WhatsApp B" at bounding box center [260, 92] width 118 height 18
type input "Chat WhatsApp B"
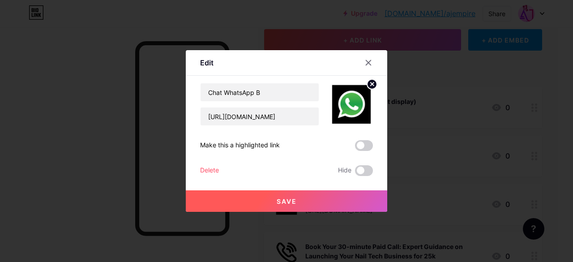
click at [315, 203] on button "Save" at bounding box center [287, 200] width 202 height 21
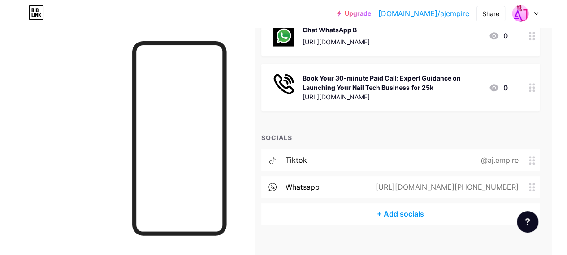
scroll to position [236, 15]
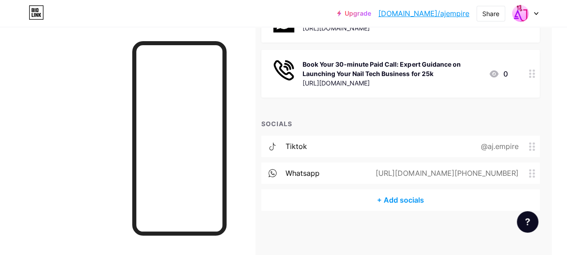
click at [384, 203] on div "+ Add socials" at bounding box center [400, 199] width 278 height 21
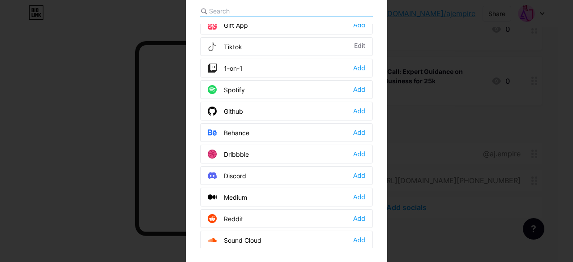
scroll to position [0, 0]
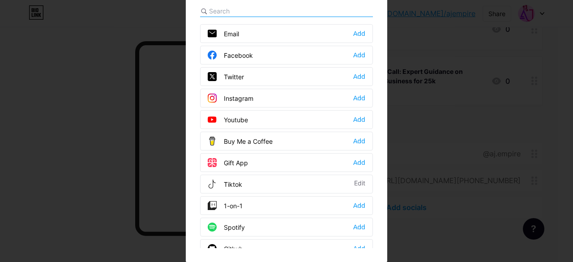
click at [233, 94] on div "Instagram" at bounding box center [231, 98] width 46 height 9
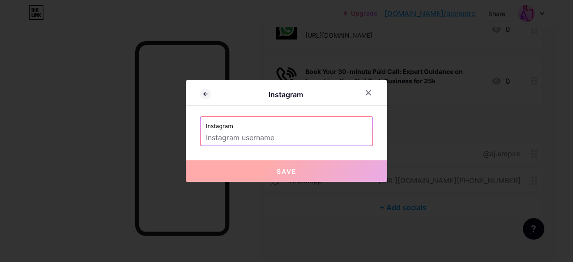
click at [233, 136] on input "text" at bounding box center [286, 137] width 161 height 15
paste input "aj_empire_delta"
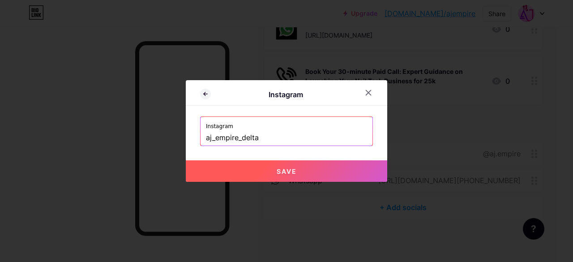
click at [207, 135] on input "aj_empire_delta" at bounding box center [286, 137] width 161 height 15
click at [268, 166] on button "Save" at bounding box center [287, 170] width 202 height 21
type input "[URL][DOMAIN_NAME]"
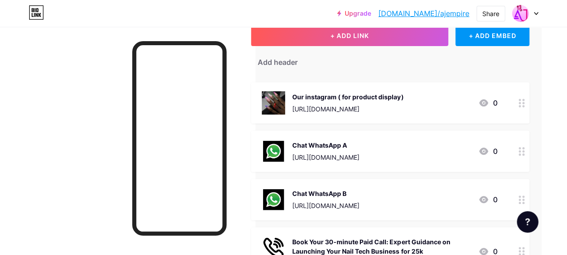
scroll to position [0, 29]
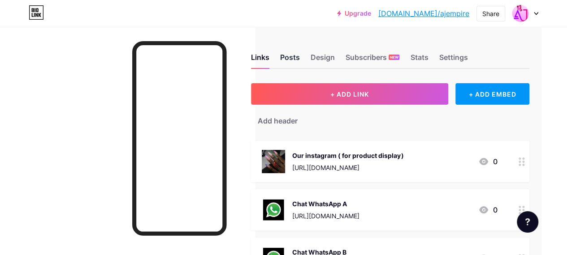
click at [295, 54] on div "Posts" at bounding box center [290, 60] width 20 height 16
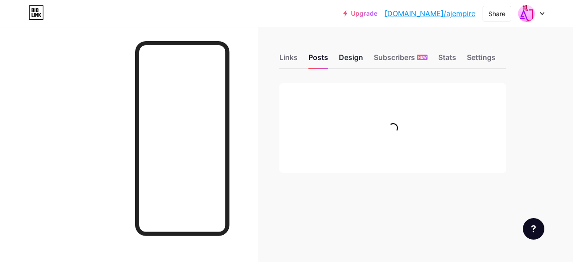
click at [318, 56] on div "Posts" at bounding box center [319, 60] width 20 height 16
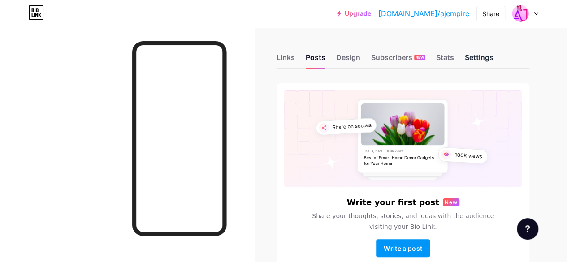
click at [481, 56] on div "Settings" at bounding box center [478, 60] width 29 height 16
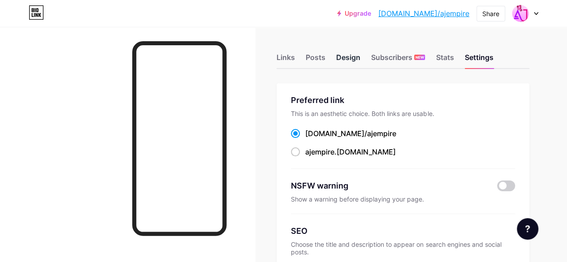
click at [349, 61] on div "Design" at bounding box center [348, 60] width 24 height 16
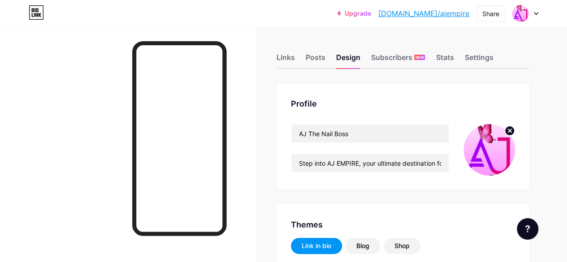
click at [475, 138] on img at bounding box center [489, 150] width 52 height 52
click at [479, 141] on img at bounding box center [489, 150] width 52 height 52
click at [509, 129] on icon at bounding box center [509, 130] width 3 height 3
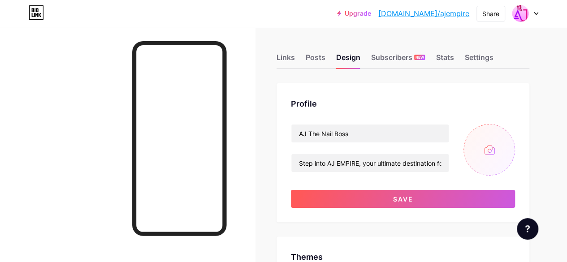
click at [487, 153] on input "file" at bounding box center [489, 150] width 52 height 52
type input "C:\fakepath\Leonardo_Phoenix_09_Design_a_luxury_professional_logo_for_a_na_2.jpg"
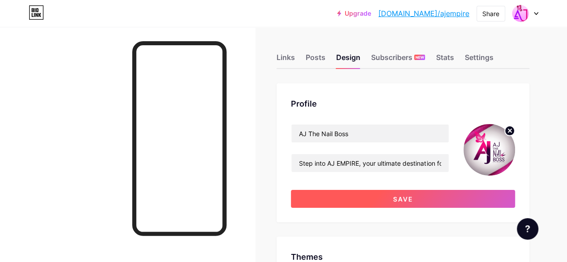
click at [447, 196] on button "Save" at bounding box center [403, 199] width 224 height 18
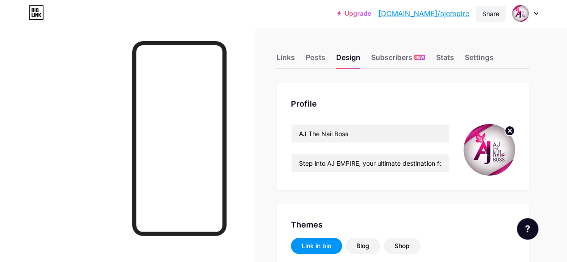
click at [486, 13] on div "Share" at bounding box center [490, 13] width 17 height 9
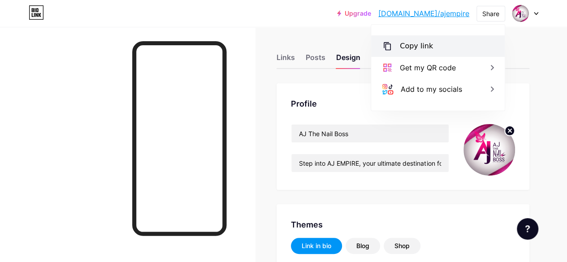
click at [441, 46] on div "Copy link" at bounding box center [437, 45] width 133 height 21
